Goal: Task Accomplishment & Management: Manage account settings

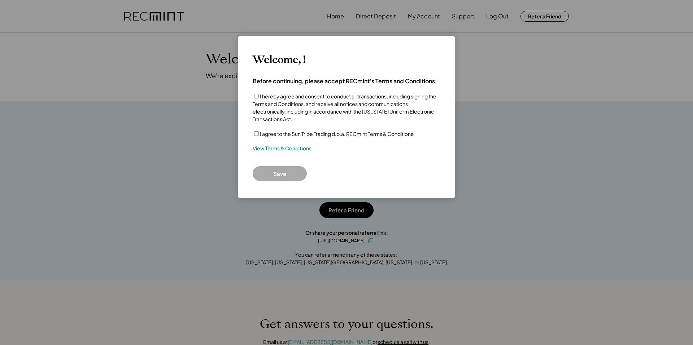
click at [271, 132] on label "I agree to the Sun Tribe Trading d.b.a. RECmint Terms & Conditions." at bounding box center [337, 134] width 155 height 6
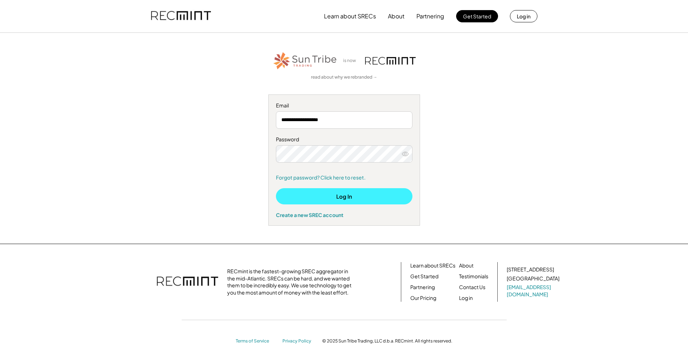
click at [346, 194] on button "Log In" at bounding box center [344, 196] width 136 height 16
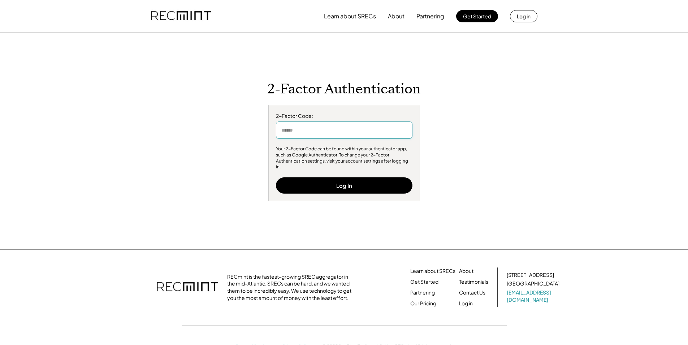
click at [341, 132] on input "input" at bounding box center [344, 130] width 136 height 17
type input "******"
